Goal: Navigation & Orientation: Find specific page/section

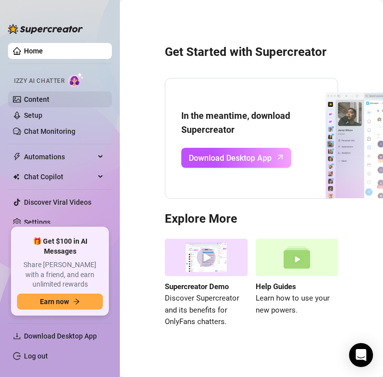
click at [24, 96] on link "Content" at bounding box center [36, 99] width 25 height 8
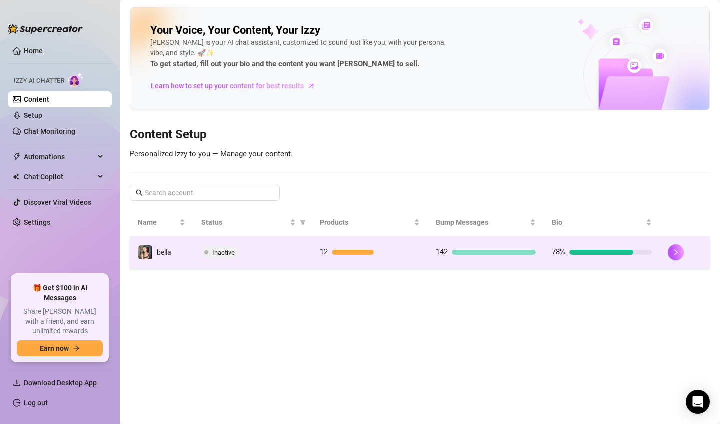
click at [272, 261] on td "Inactive" at bounding box center [252, 252] width 118 height 32
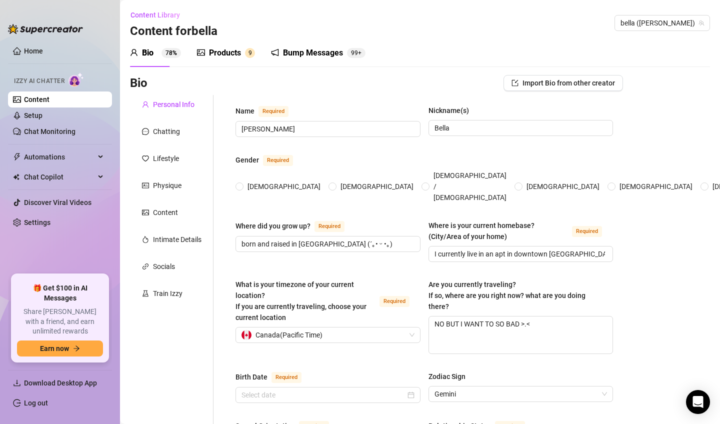
radio input "true"
type input "[DATE]"
click at [201, 57] on div at bounding box center [201, 53] width 8 height 12
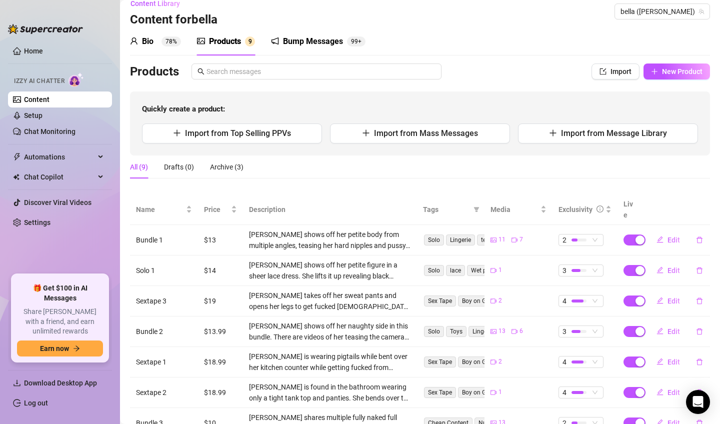
scroll to position [9, 0]
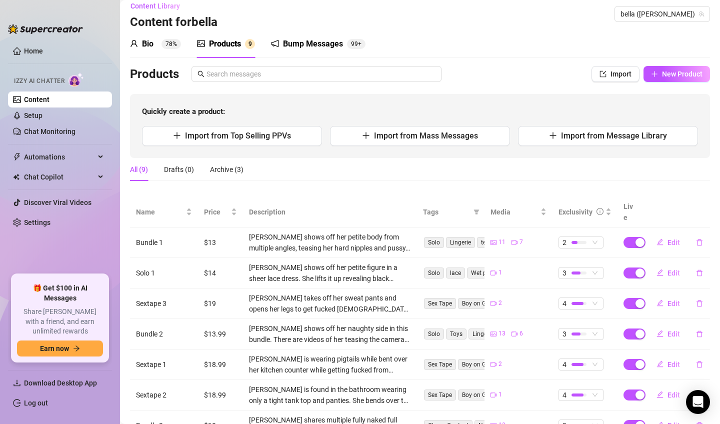
click at [294, 53] on div "Bump Messages 99+" at bounding box center [318, 44] width 94 height 28
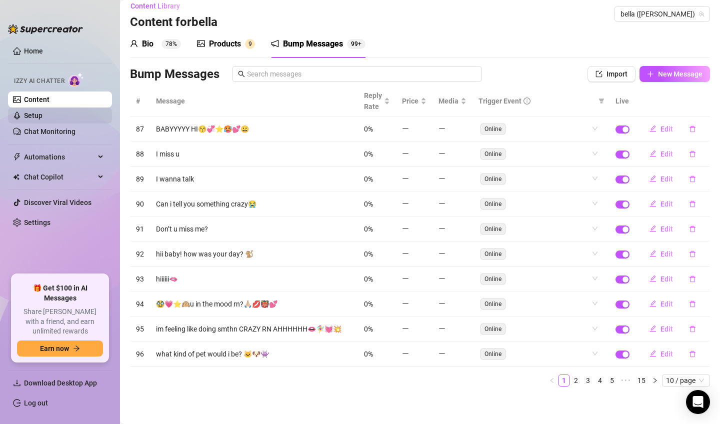
click at [42, 111] on link "Setup" at bounding box center [33, 115] width 18 height 8
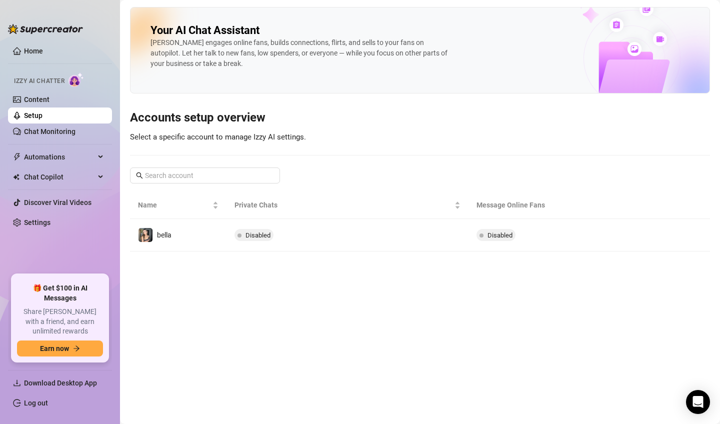
click at [39, 35] on div at bounding box center [45, 24] width 75 height 30
click at [39, 47] on link "Home" at bounding box center [33, 51] width 19 height 8
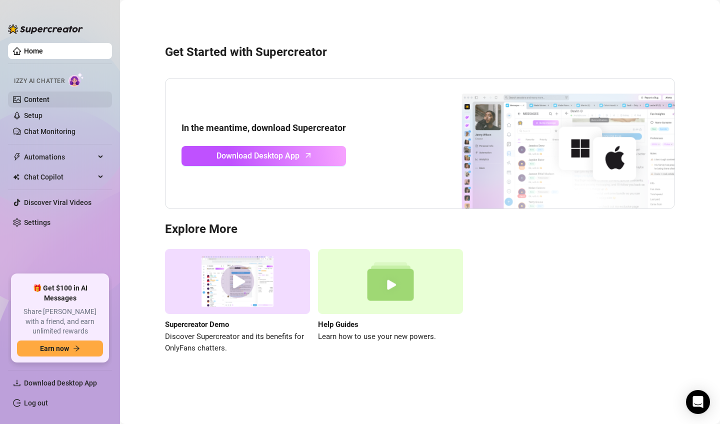
click at [49, 103] on link "Content" at bounding box center [36, 99] width 25 height 8
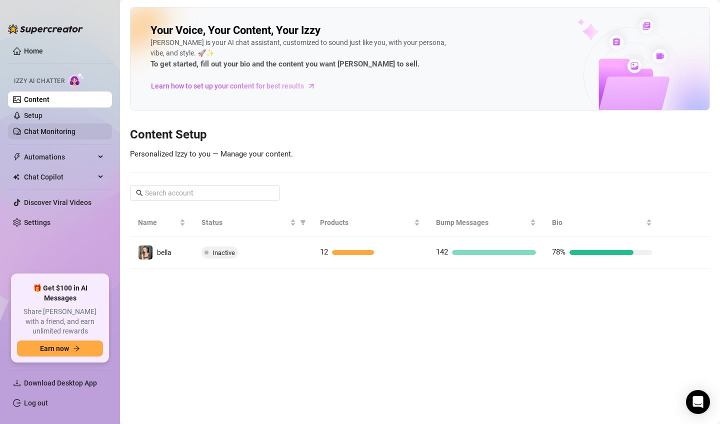
click at [51, 127] on link "Chat Monitoring" at bounding box center [49, 131] width 51 height 8
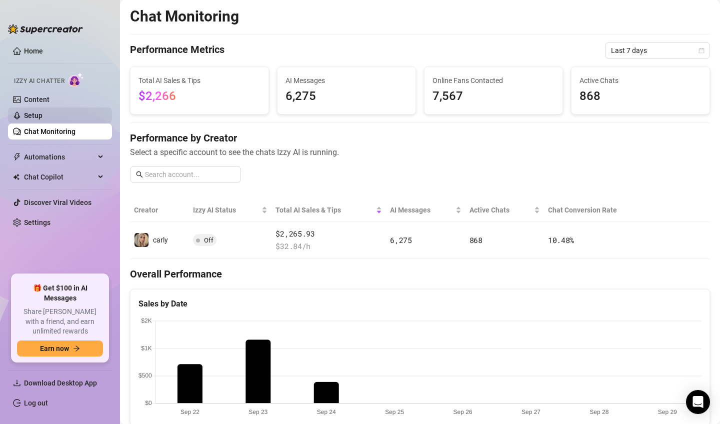
click at [35, 111] on link "Setup" at bounding box center [33, 115] width 18 height 8
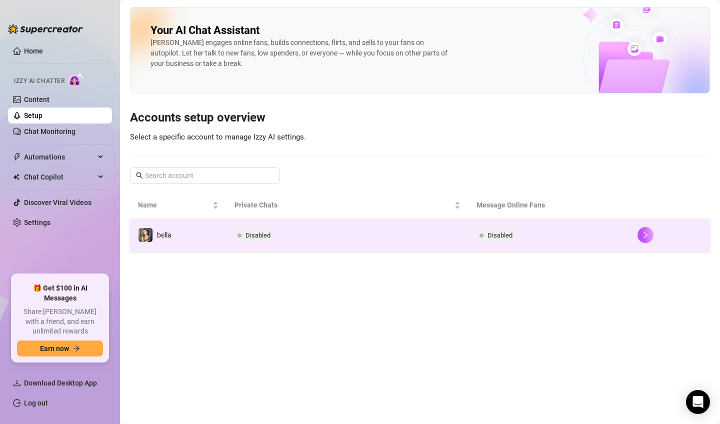
click at [171, 227] on div "bella" at bounding box center [154, 234] width 33 height 15
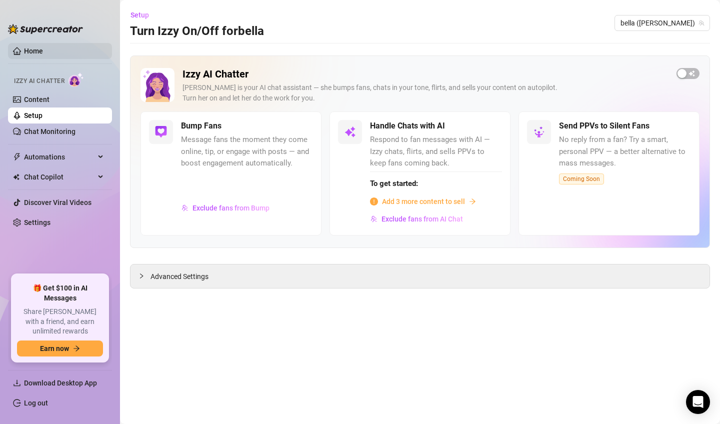
click at [36, 54] on link "Home" at bounding box center [33, 51] width 19 height 8
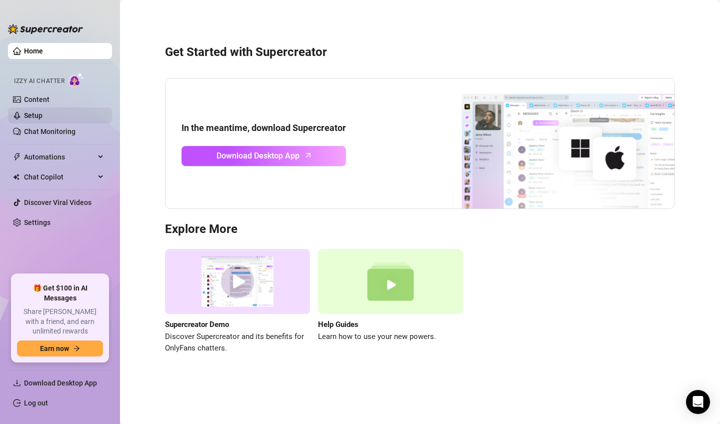
click at [41, 111] on link "Setup" at bounding box center [33, 115] width 18 height 8
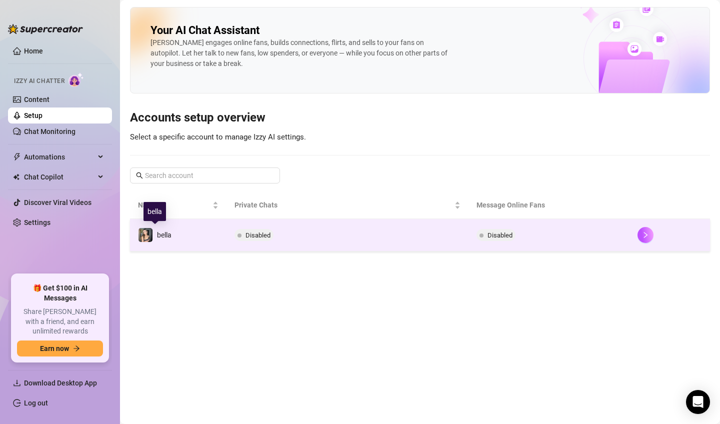
click at [151, 232] on img at bounding box center [145, 235] width 14 height 14
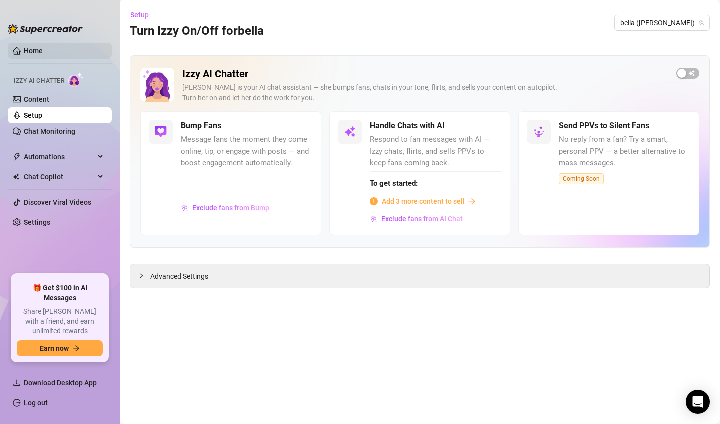
click at [43, 51] on link "Home" at bounding box center [33, 51] width 19 height 8
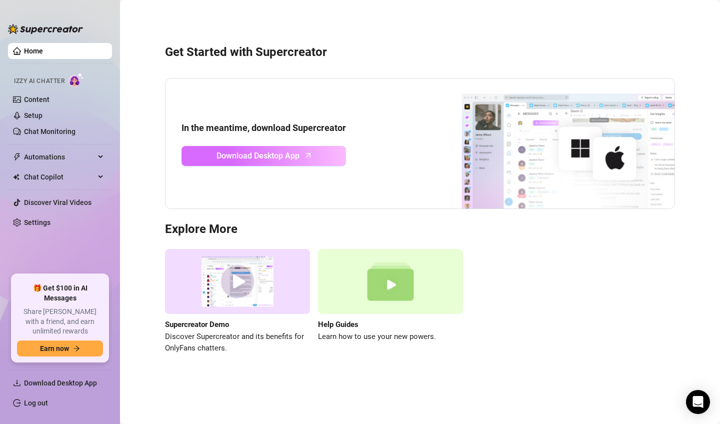
click at [221, 152] on span "Download Desktop App" at bounding box center [257, 155] width 83 height 12
click at [25, 26] on img at bounding box center [45, 29] width 75 height 10
click at [24, 47] on link "Home" at bounding box center [33, 51] width 19 height 8
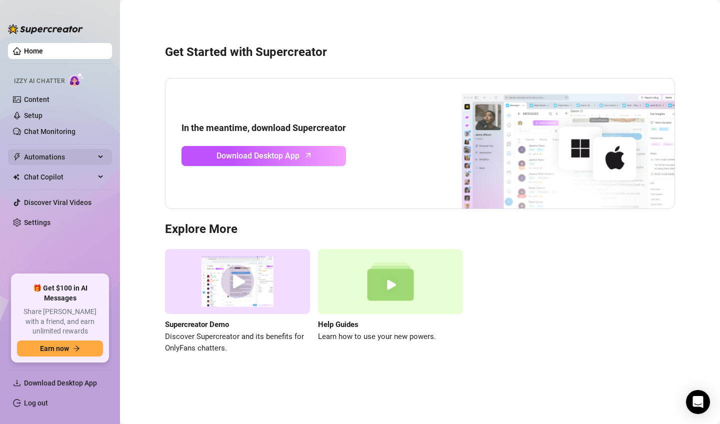
click at [59, 156] on span "Automations" at bounding box center [59, 157] width 71 height 16
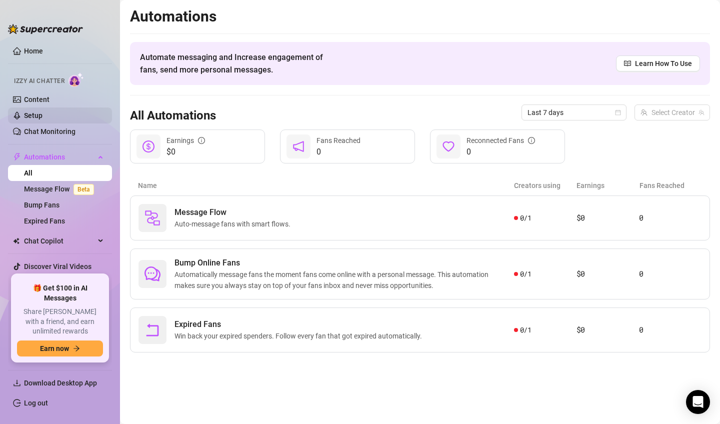
click at [35, 115] on link "Setup" at bounding box center [33, 115] width 18 height 8
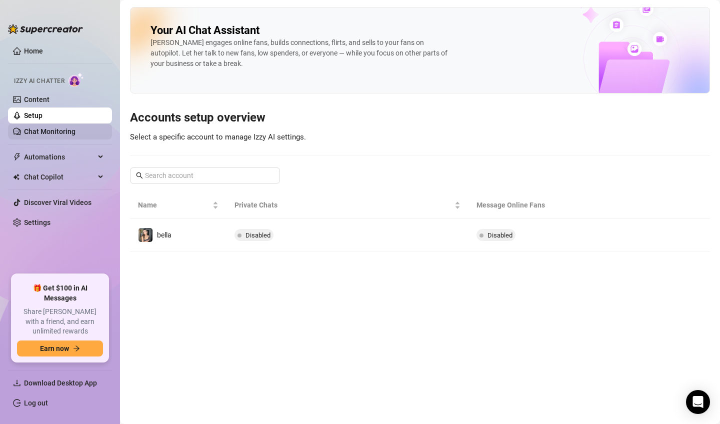
click at [38, 127] on link "Chat Monitoring" at bounding box center [49, 131] width 51 height 8
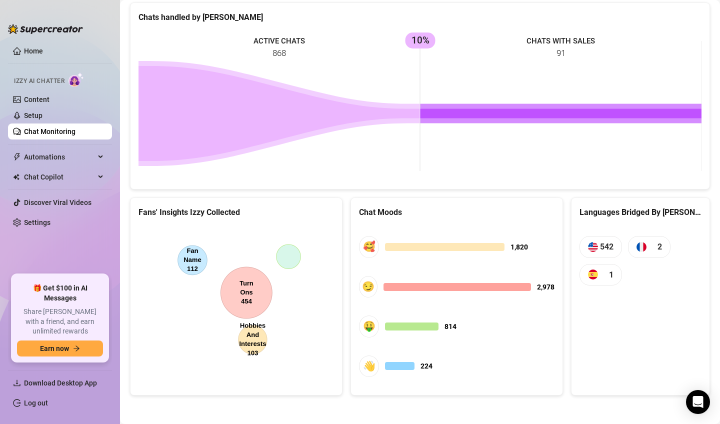
scroll to position [431, 0]
click at [234, 298] on canvas at bounding box center [235, 301] width 195 height 150
click at [49, 100] on link "Content" at bounding box center [36, 99] width 25 height 8
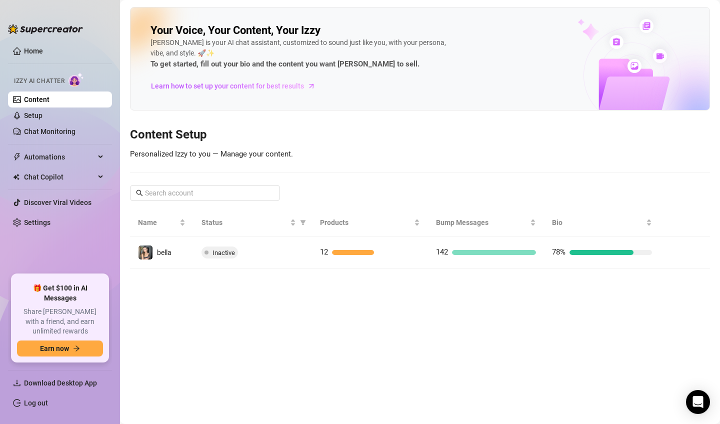
click at [40, 95] on link "Content" at bounding box center [36, 99] width 25 height 8
click at [24, 54] on link "Home" at bounding box center [33, 51] width 19 height 8
